Goal: Task Accomplishment & Management: Manage account settings

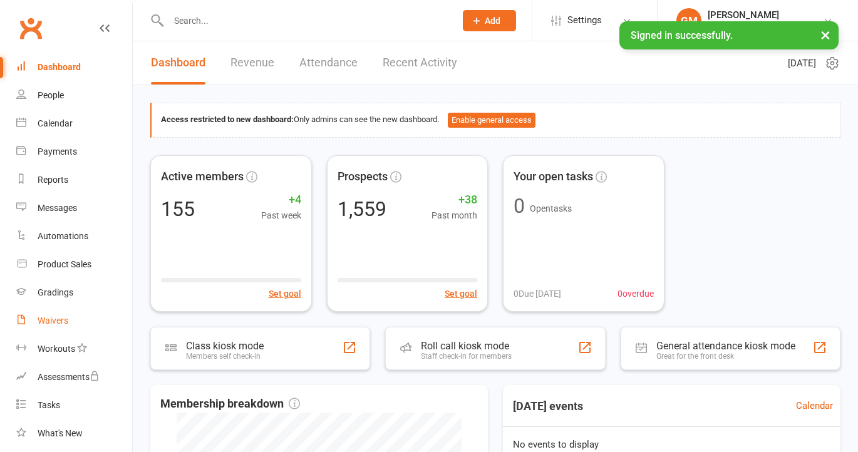
click at [64, 320] on div "Waivers" at bounding box center [53, 321] width 31 height 10
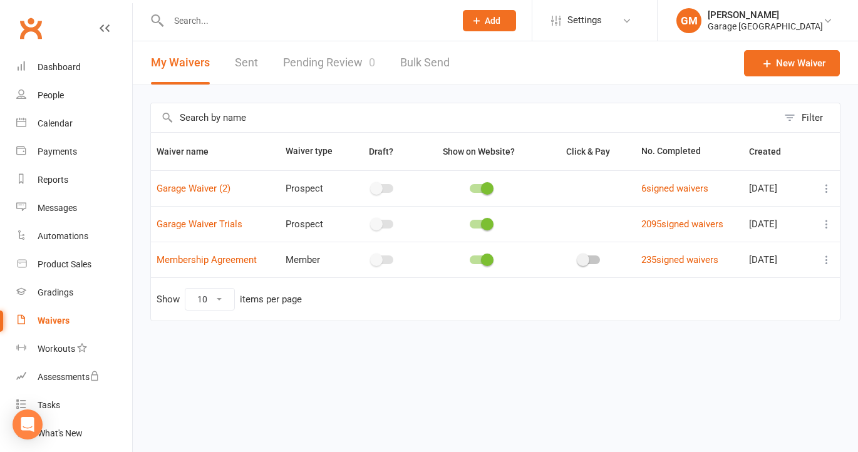
click at [326, 60] on link "Pending Review 0" at bounding box center [329, 62] width 92 height 43
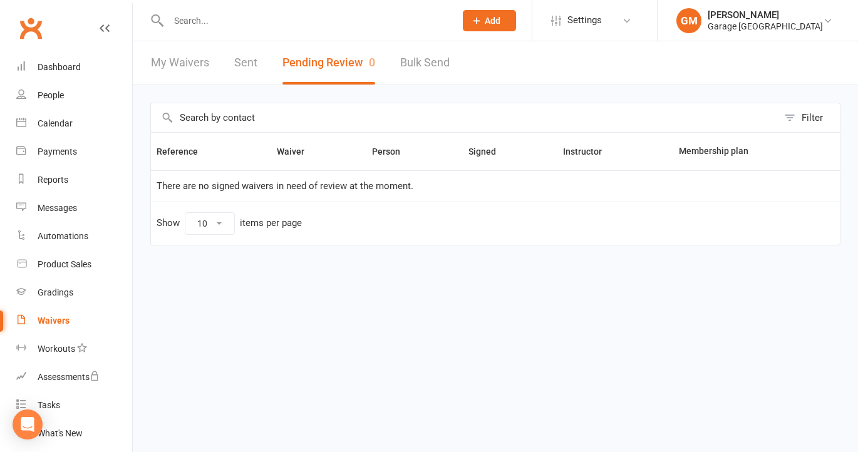
click at [179, 72] on link "My Waivers" at bounding box center [180, 62] width 58 height 43
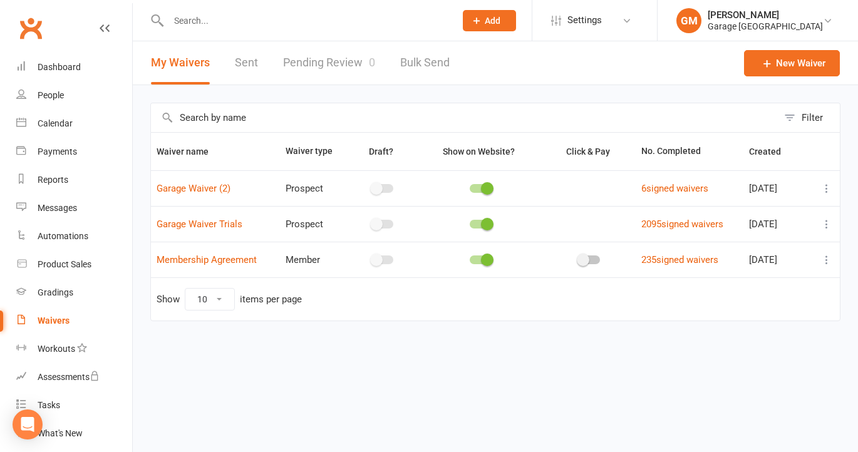
click at [66, 320] on div "Waivers" at bounding box center [54, 321] width 32 height 10
click at [667, 185] on link "6 signed waivers" at bounding box center [675, 188] width 67 height 11
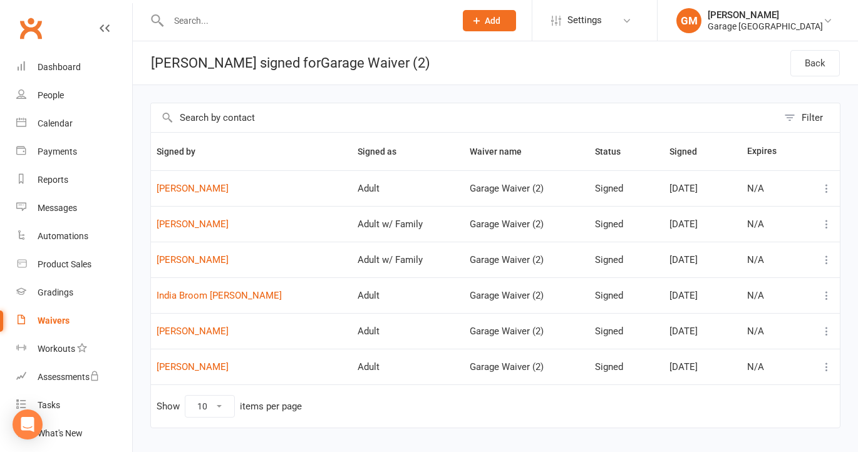
click at [57, 321] on div "Waivers" at bounding box center [54, 321] width 32 height 10
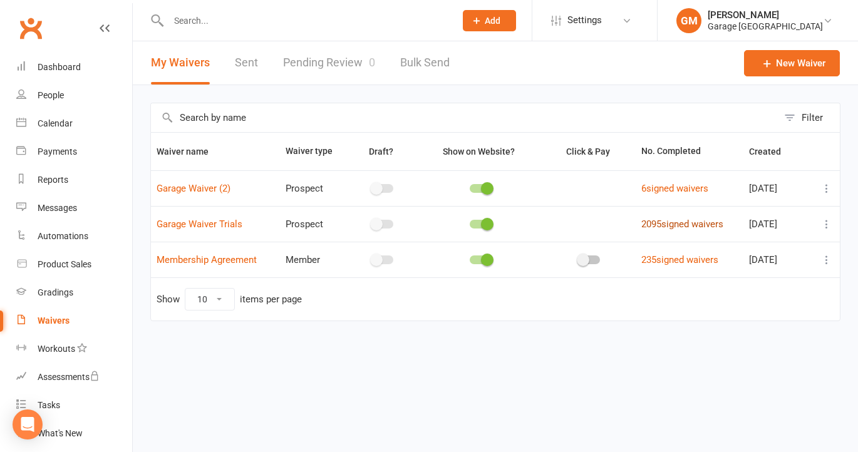
click at [654, 224] on link "2095 signed waivers" at bounding box center [683, 224] width 82 height 11
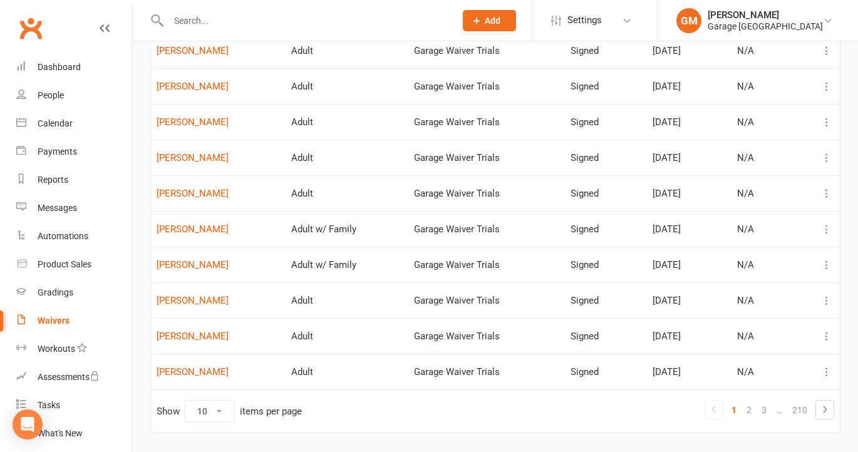
scroll to position [172, 0]
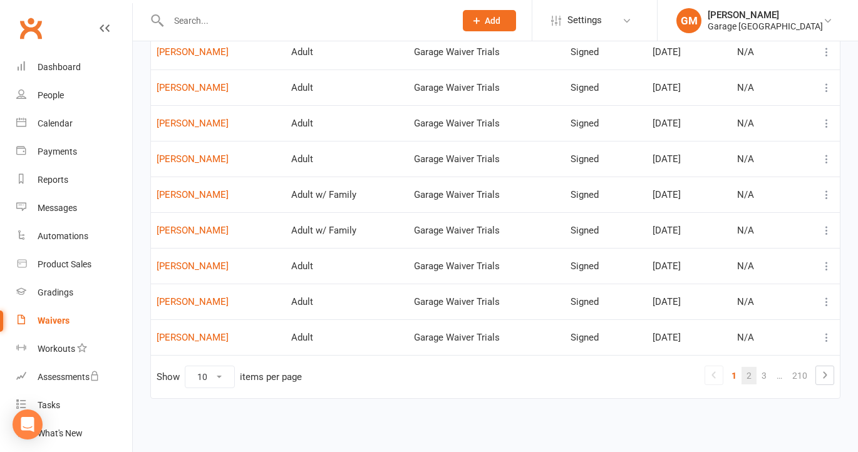
click at [748, 370] on link "2" at bounding box center [749, 376] width 15 height 18
